Goal: Check status: Check status

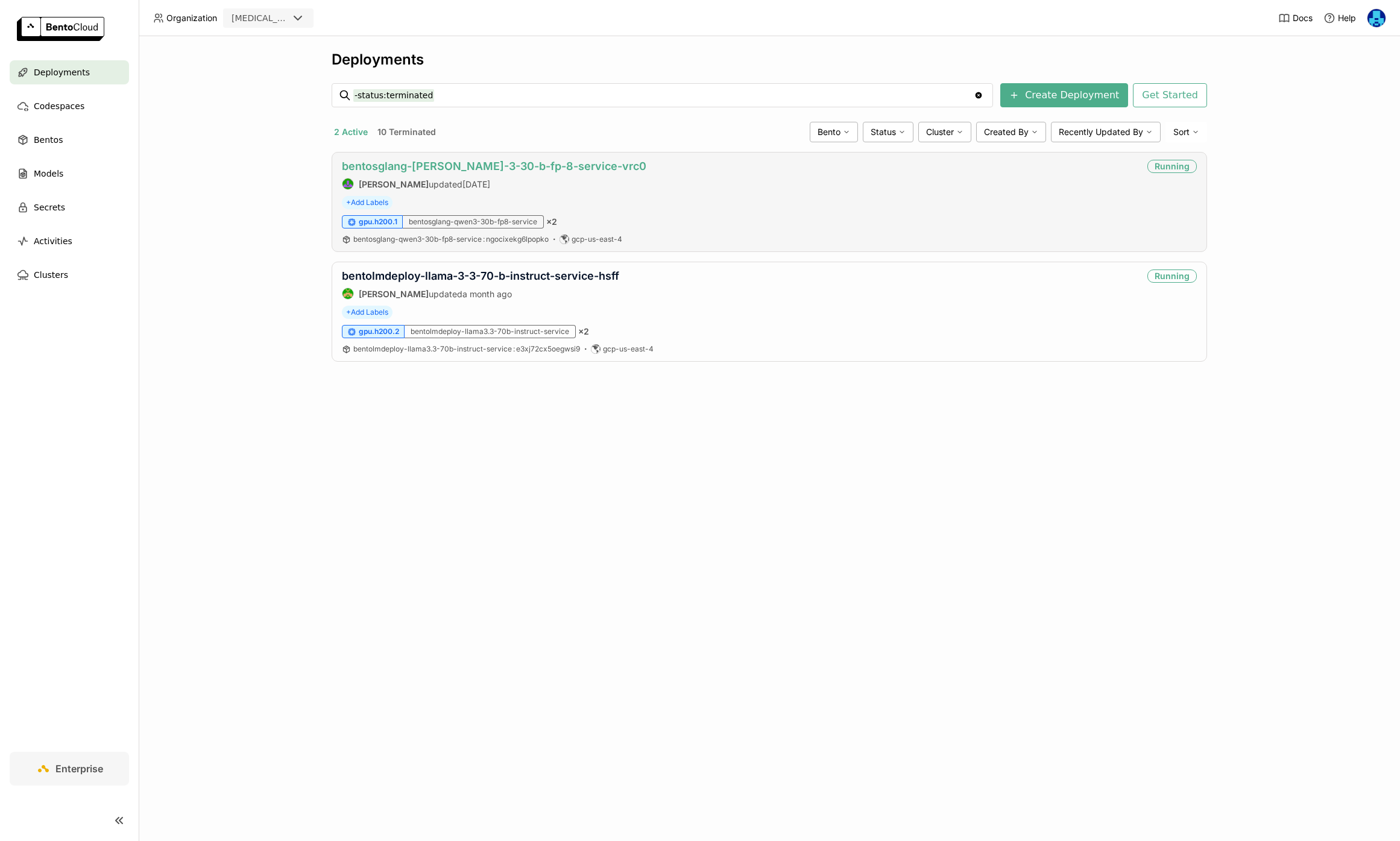
click at [549, 169] on link "bentosglang-[PERSON_NAME]-3-30-b-fp-8-service-vrc0" at bounding box center [494, 166] width 304 height 13
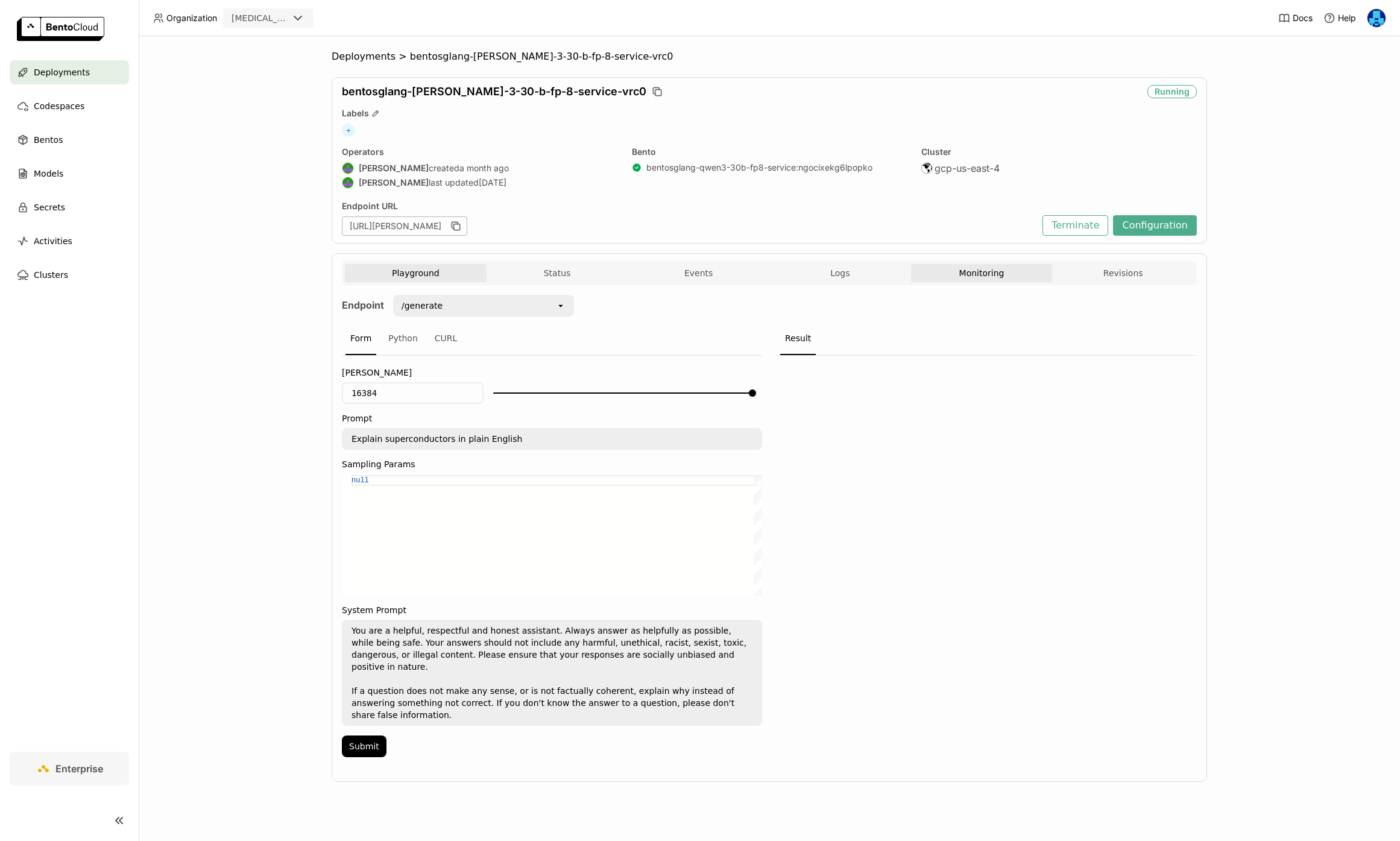
click at [988, 273] on button "Monitoring" at bounding box center [982, 274] width 142 height 18
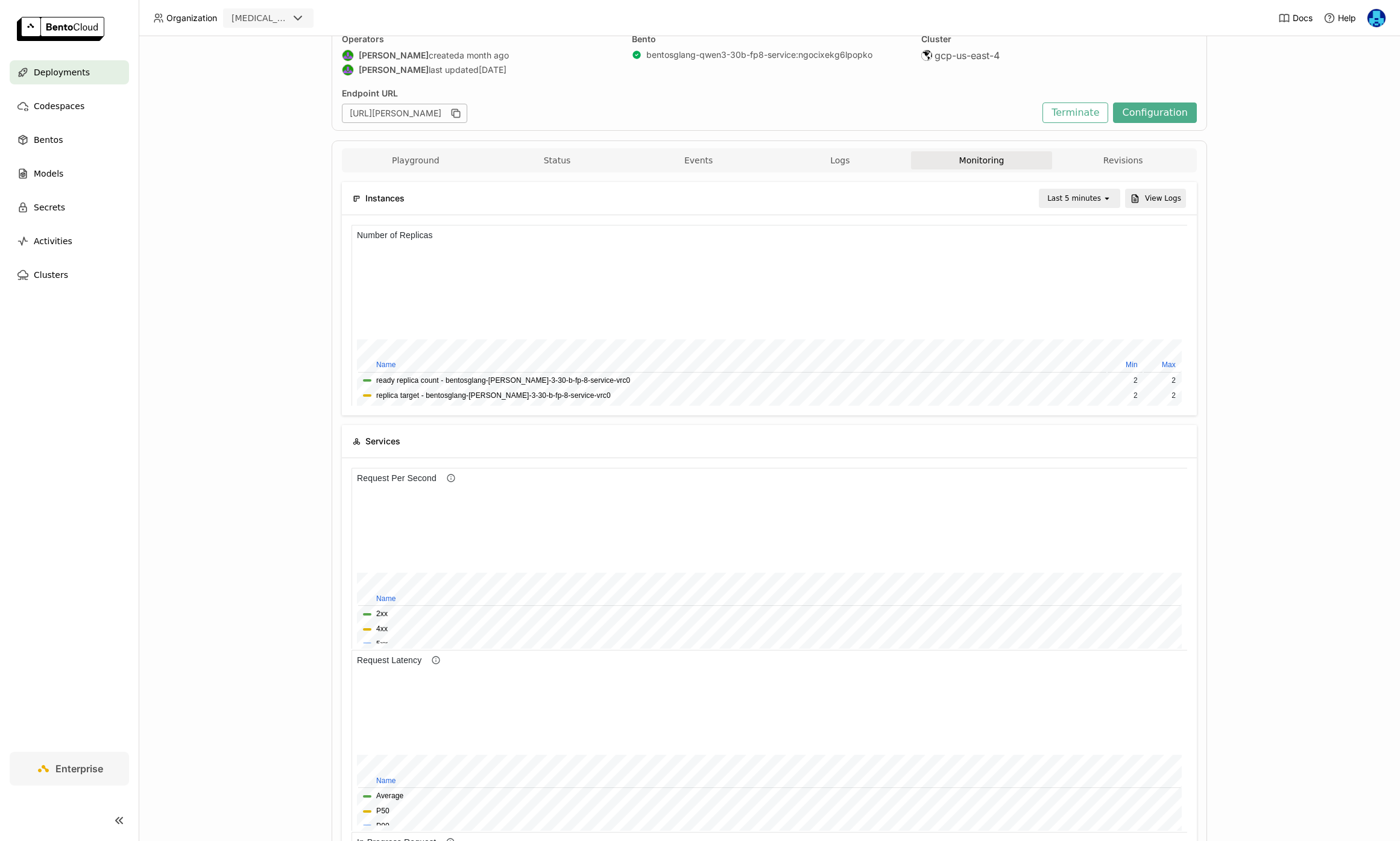
click at [1091, 205] on div "Last 5 minutes" at bounding box center [1071, 198] width 62 height 17
click at [1090, 297] on li "Last 1 hour" at bounding box center [1081, 291] width 78 height 22
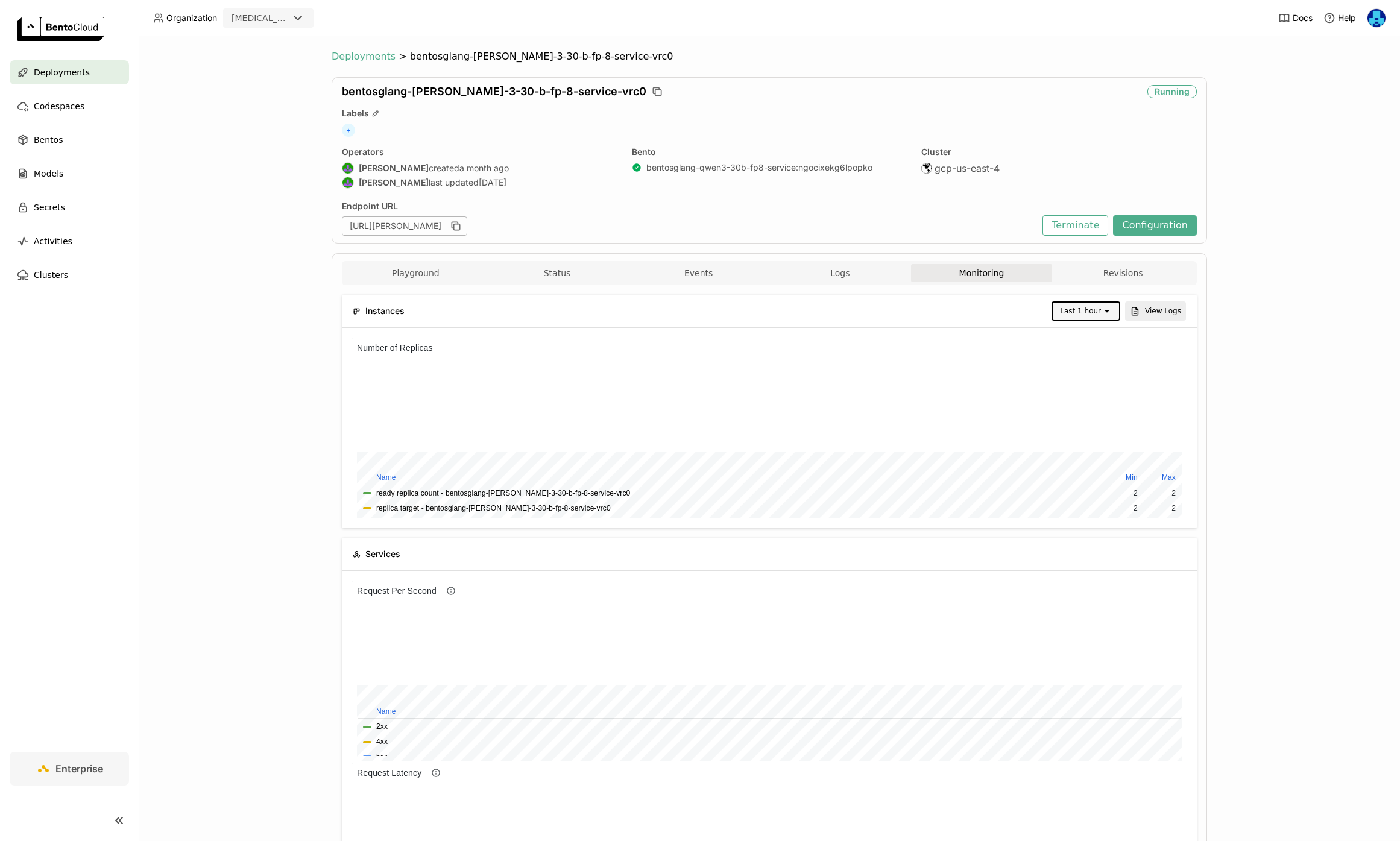
click at [361, 53] on span "Deployments" at bounding box center [364, 56] width 64 height 12
